Goal: Task Accomplishment & Management: Manage account settings

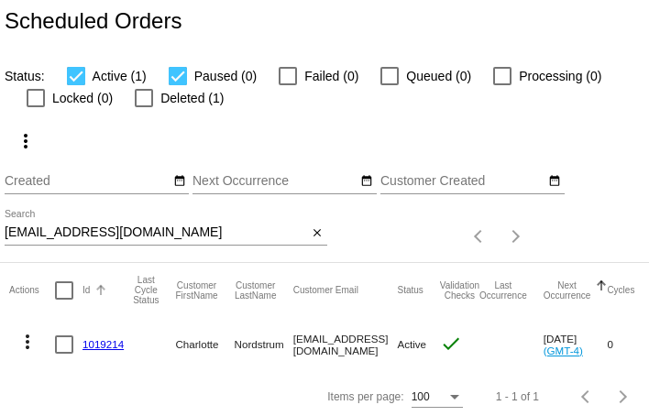
scroll to position [16, 0]
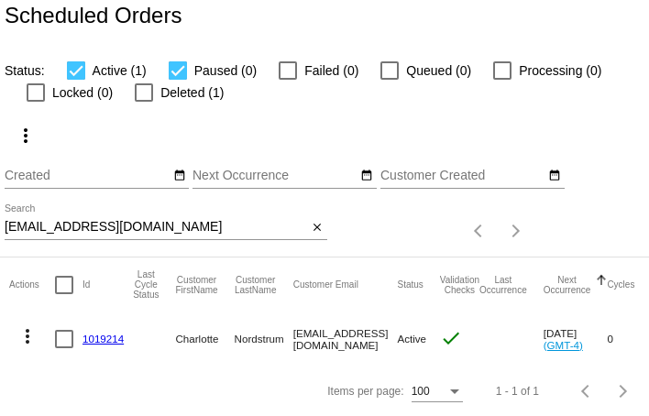
click at [93, 224] on input "nordmikechar@yahoo.com" at bounding box center [156, 227] width 303 height 15
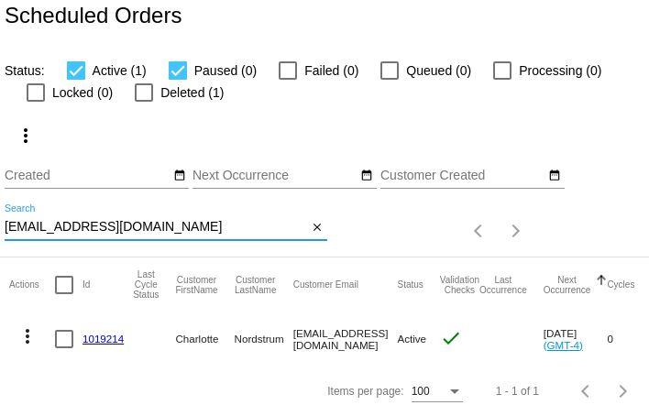
click at [93, 224] on input "nordmikechar@yahoo.com" at bounding box center [156, 227] width 303 height 15
paste input "[PERSON_NAME][EMAIL_ADDRESS][PERSON_NAME][DOMAIN_NAME]"
type input "[PERSON_NAME][EMAIL_ADDRESS][PERSON_NAME][DOMAIN_NAME]"
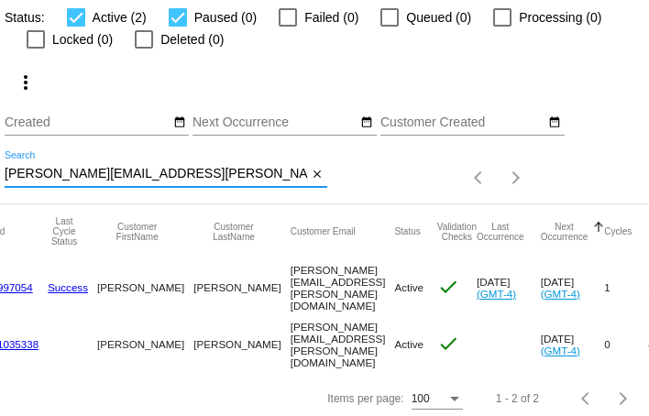
scroll to position [0, 0]
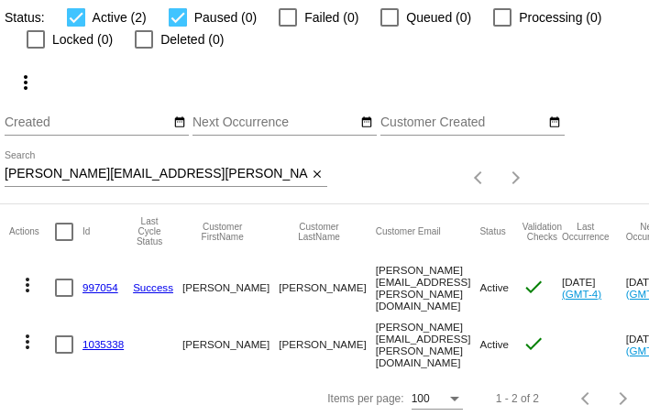
click at [100, 340] on link "1035338" at bounding box center [102, 344] width 41 height 12
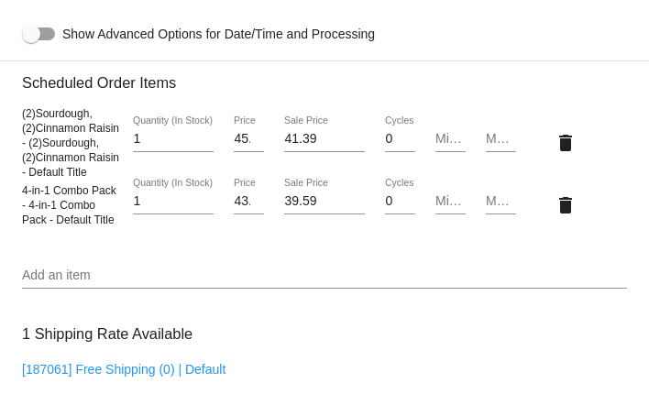
scroll to position [1091, 0]
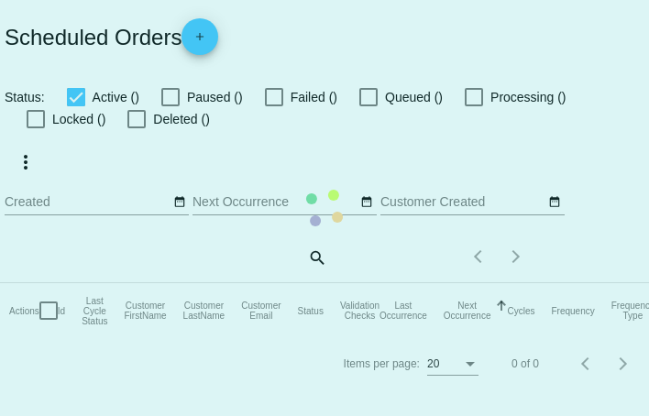
checkbox input "true"
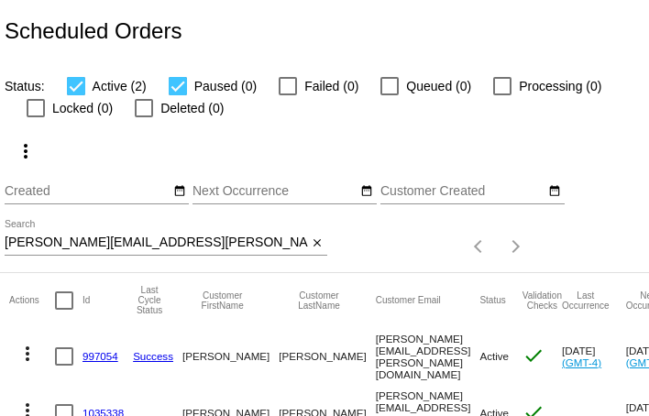
scroll to position [69, 0]
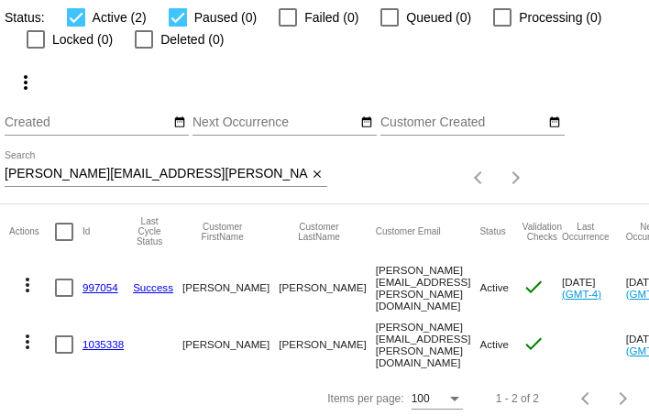
click at [104, 338] on link "1035338" at bounding box center [102, 344] width 41 height 12
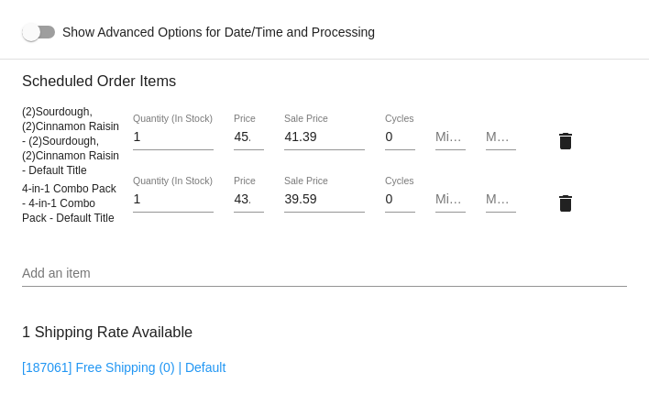
scroll to position [1093, 0]
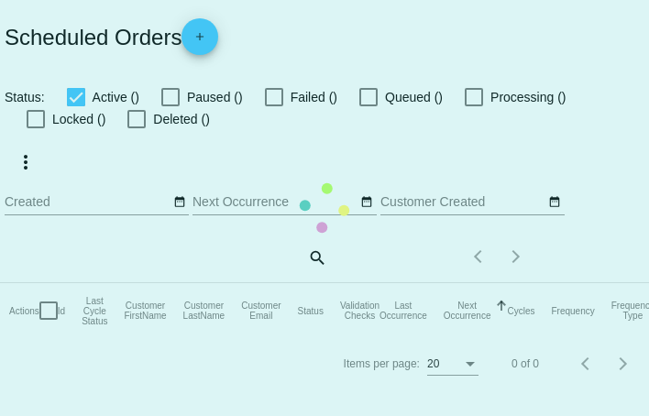
checkbox input "true"
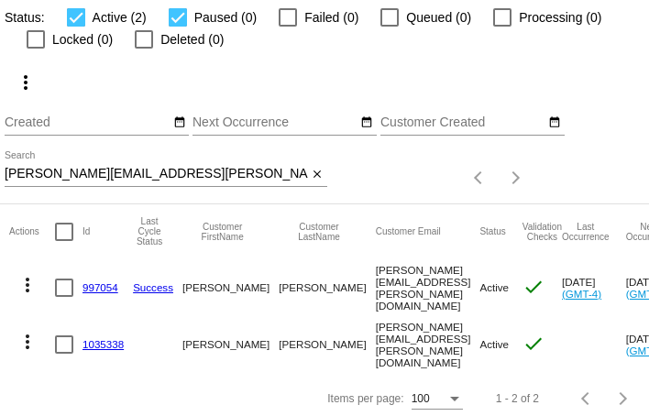
click at [104, 288] on link "997054" at bounding box center [100, 287] width 36 height 12
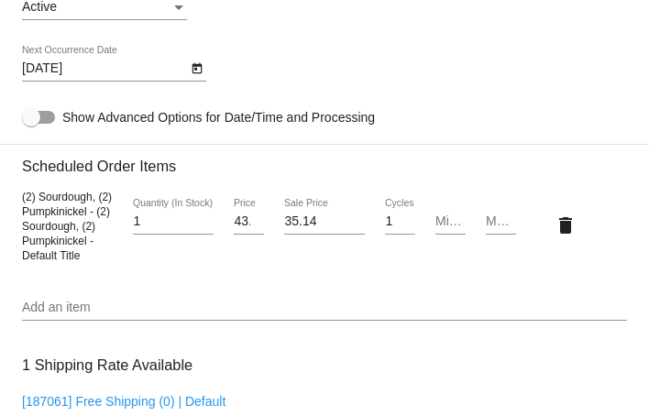
scroll to position [1290, 0]
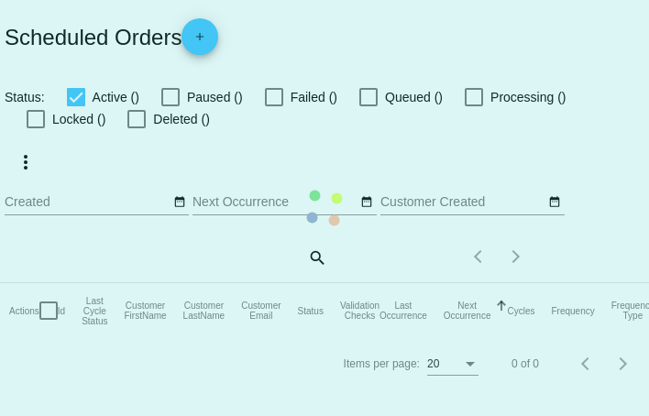
checkbox input "true"
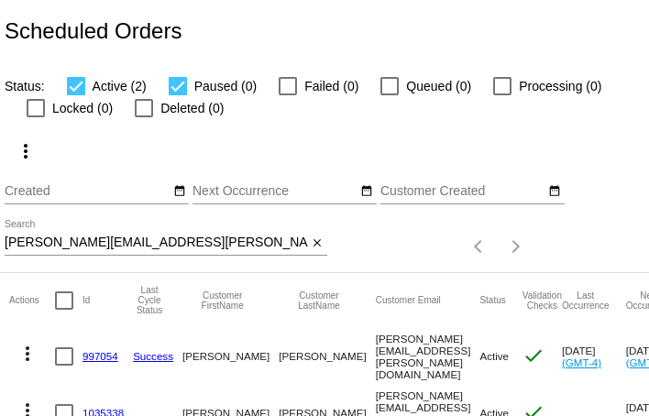
click at [145, 246] on input "[PERSON_NAME][EMAIL_ADDRESS][PERSON_NAME][DOMAIN_NAME]" at bounding box center [156, 242] width 303 height 15
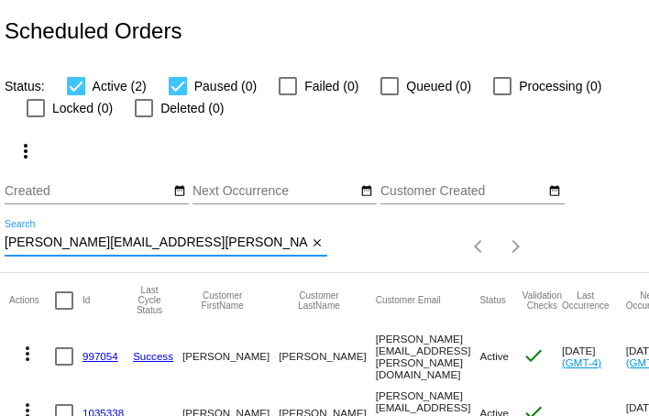
click at [145, 246] on input "[PERSON_NAME][EMAIL_ADDRESS][PERSON_NAME][DOMAIN_NAME]" at bounding box center [156, 242] width 303 height 15
paste input "[EMAIL_ADDRESS][DOMAIN_NAME]"
type input "[EMAIL_ADDRESS][DOMAIN_NAME]"
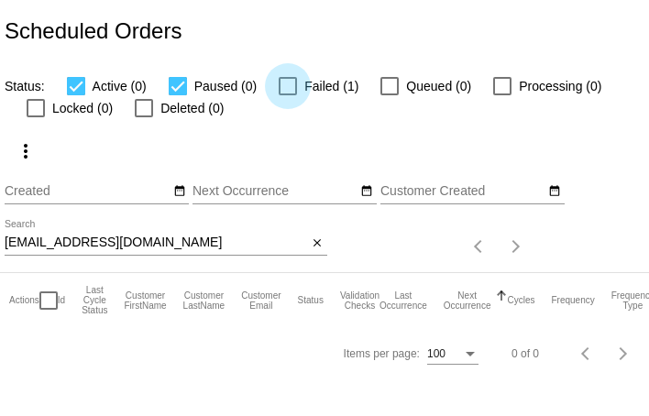
click at [287, 79] on div at bounding box center [288, 86] width 18 height 18
click at [287, 95] on input "Failed (1)" at bounding box center [287, 95] width 1 height 1
checkbox input "true"
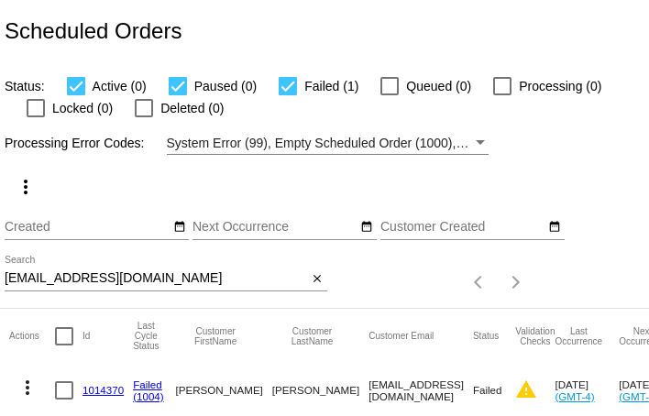
scroll to position [51, 0]
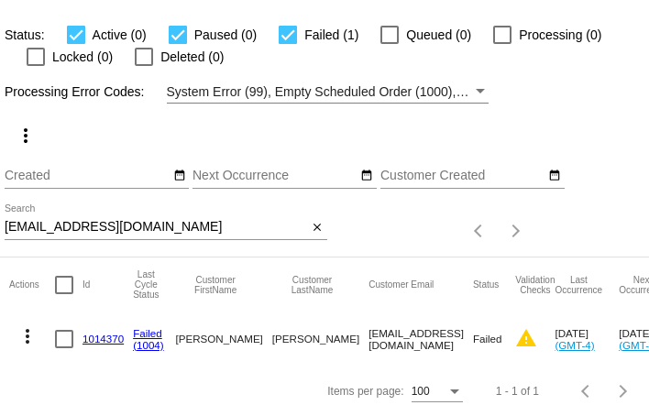
click at [27, 334] on mat-icon "more_vert" at bounding box center [27, 336] width 22 height 22
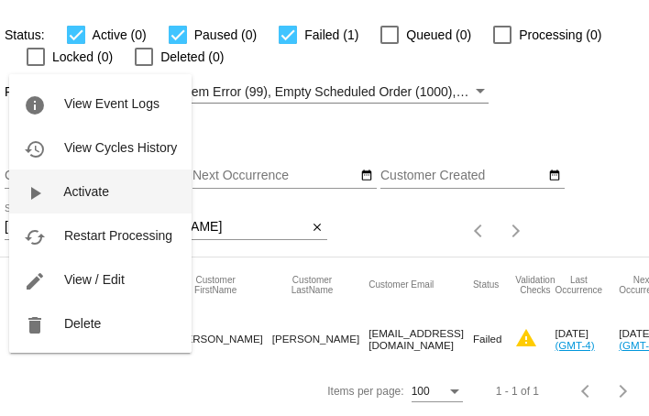
click at [78, 190] on span "Activate" at bounding box center [86, 191] width 46 height 15
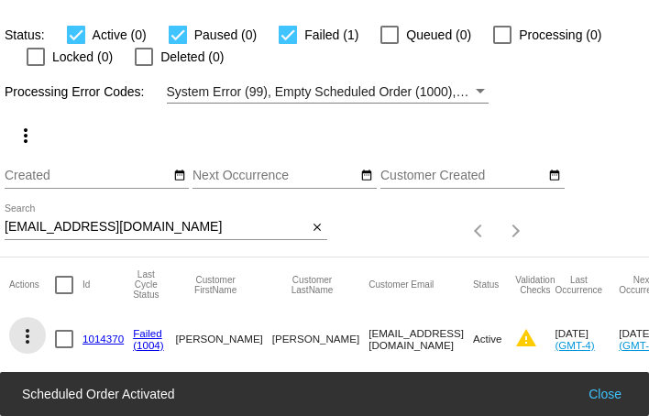
click at [26, 338] on mat-icon "more_vert" at bounding box center [27, 336] width 22 height 22
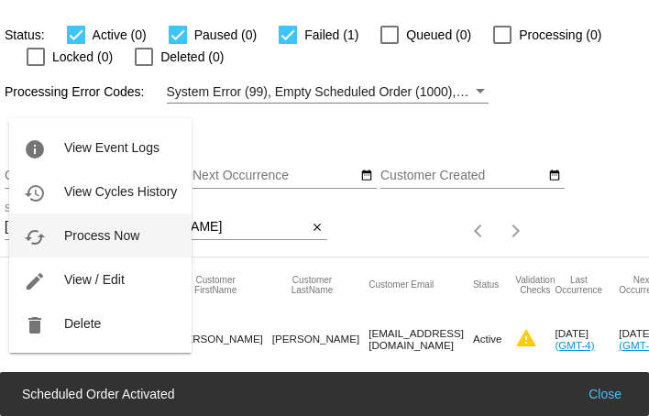
click at [67, 223] on button "cached Process Now" at bounding box center [100, 235] width 182 height 44
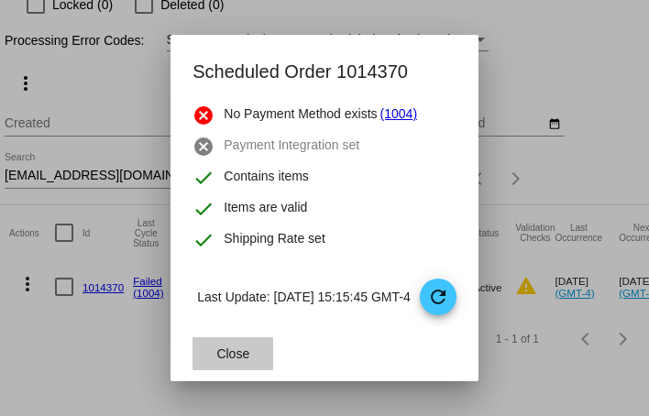
click at [217, 360] on span "Close" at bounding box center [232, 353] width 33 height 15
